Goal: Contribute content: Add original content to the website for others to see

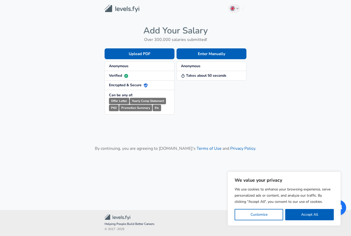
click at [114, 50] on button "Upload PDF" at bounding box center [140, 53] width 70 height 11
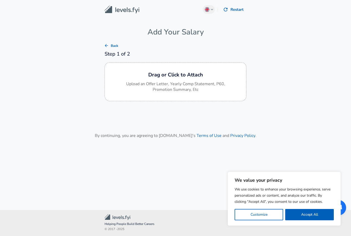
click at [152, 87] on p "Upload an Offer Letter, Yearly Comp Statement, P60, Promotion Summary, Etc" at bounding box center [175, 87] width 103 height 12
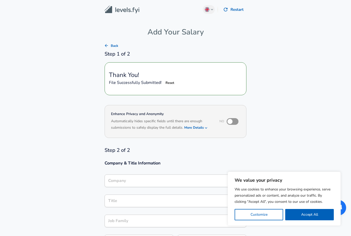
type input "APPLE INC"
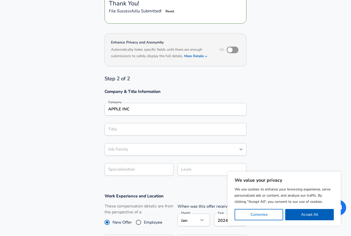
scroll to position [72, 0]
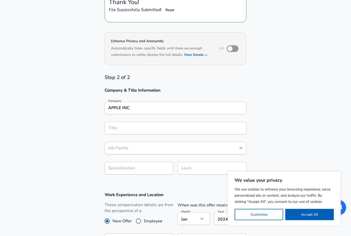
click at [135, 118] on div "Title Title" at bounding box center [176, 128] width 142 height 20
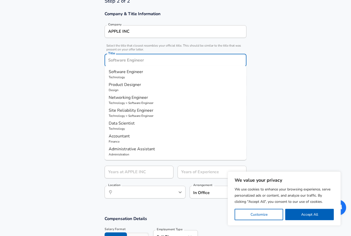
scroll to position [0, 0]
click at [114, 73] on span "Software Engineer" at bounding box center [126, 72] width 34 height 6
type input "Software Engineer"
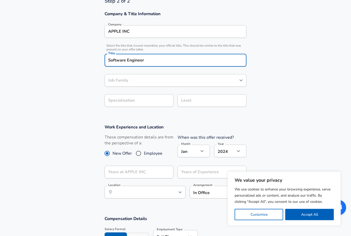
scroll to position [149, 0]
type input "Software Engineer"
click at [115, 74] on div "Job Family Software Engineer Job Family" at bounding box center [176, 81] width 142 height 14
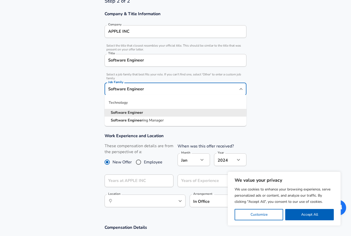
scroll to position [159, 0]
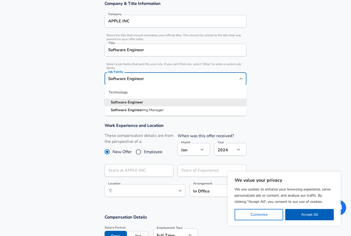
click at [87, 95] on section "Company & Title Information Company APPLE INC Company Select the title that clo…" at bounding box center [175, 56] width 351 height 122
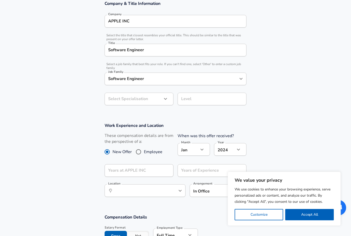
click at [150, 47] on input "Software Engineer" at bounding box center [175, 50] width 137 height 8
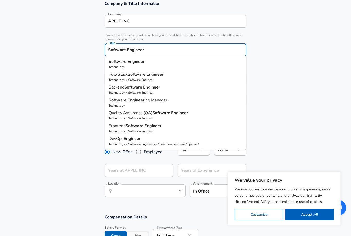
click at [75, 69] on section "Company & Title Information Company APPLE INC Company Select the title that clo…" at bounding box center [175, 56] width 351 height 122
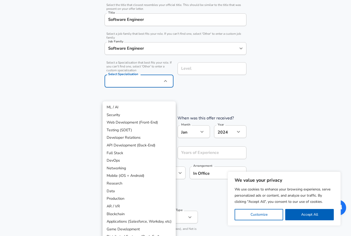
scroll to position [188, 0]
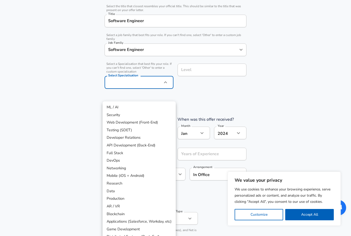
type input "Other"
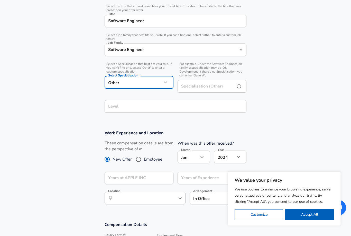
click at [207, 82] on input "Specialisation (Other)" at bounding box center [206, 86] width 56 height 13
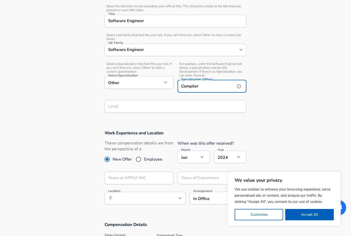
type input "Compiler"
click at [144, 102] on input "Level" at bounding box center [175, 106] width 137 height 8
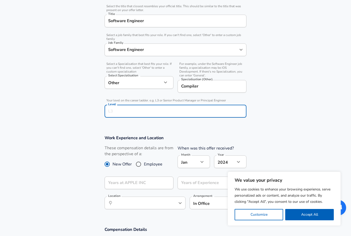
scroll to position [199, 0]
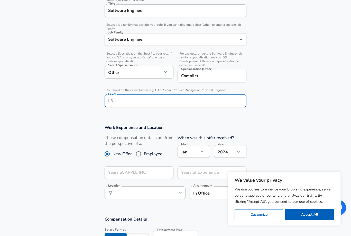
type input "i"
type input "Intern"
click at [21, 116] on section "Company & Title Information Company APPLE INC Company Select the title that clo…" at bounding box center [175, 37] width 351 height 163
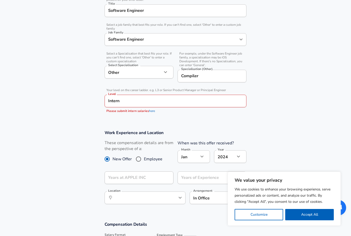
click at [152, 109] on link "here" at bounding box center [152, 111] width 6 height 4
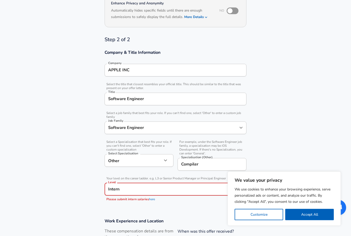
scroll to position [0, 0]
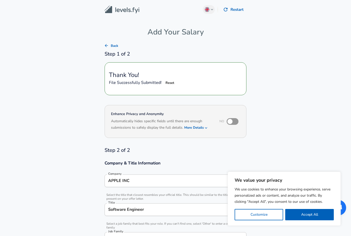
click at [109, 46] on button "Back" at bounding box center [111, 46] width 16 height 8
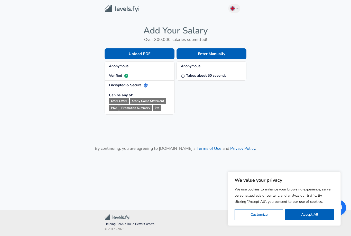
click at [114, 10] on img at bounding box center [122, 9] width 35 height 8
